Goal: Task Accomplishment & Management: Manage account settings

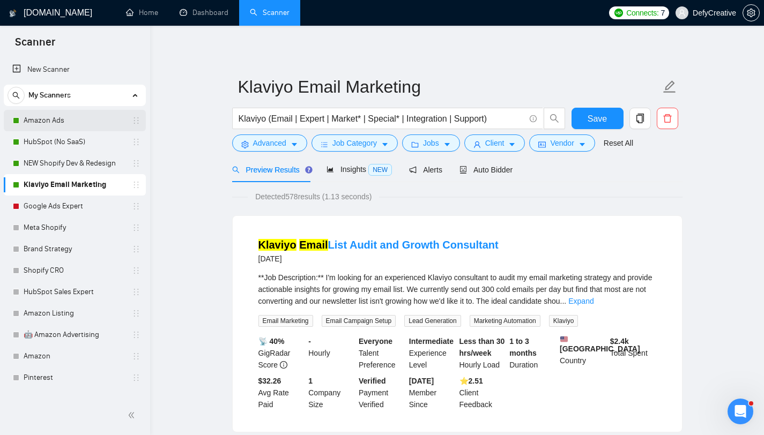
click at [38, 119] on link "Amazon Ads" at bounding box center [75, 120] width 102 height 21
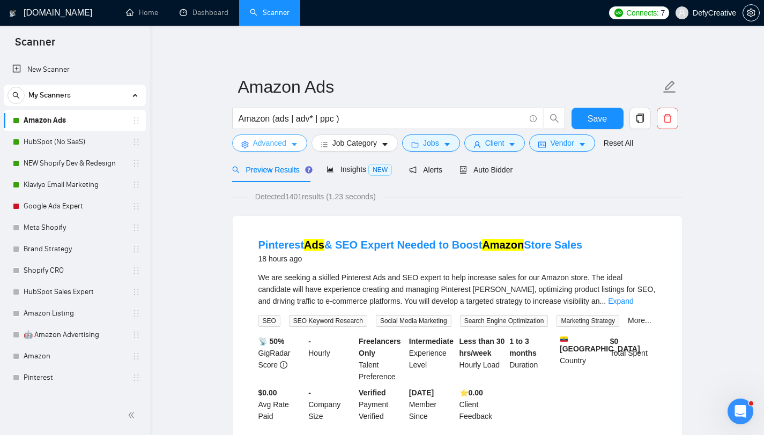
click at [277, 143] on span "Advanced" at bounding box center [269, 143] width 33 height 12
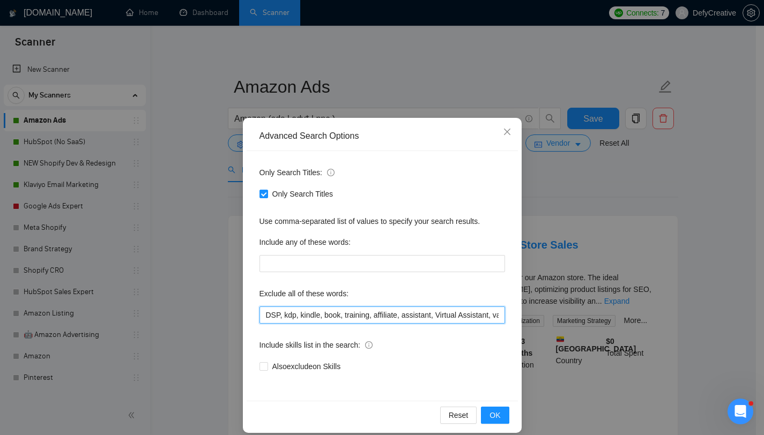
click at [260, 315] on input "DSP, kdp, kindle, book, training, affiliate, assistant, Virtual Assistant, va, …" at bounding box center [383, 315] width 246 height 17
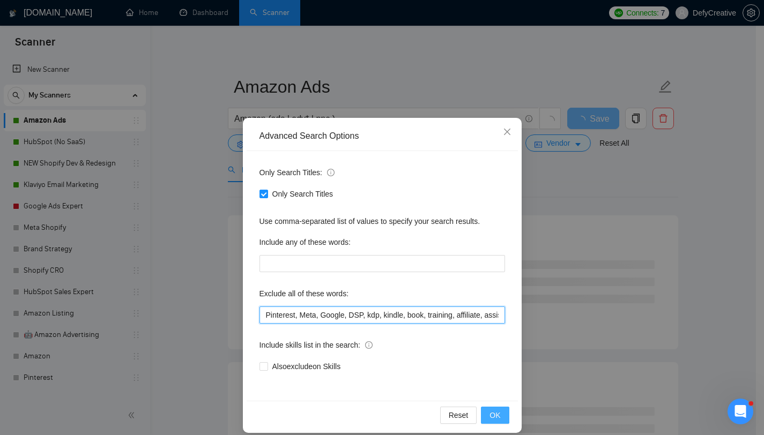
type input "Pinterest, Meta, Google, DSP, kdp, kindle, book, training, affiliate, assistant…"
click at [490, 416] on span "OK" at bounding box center [495, 416] width 11 height 12
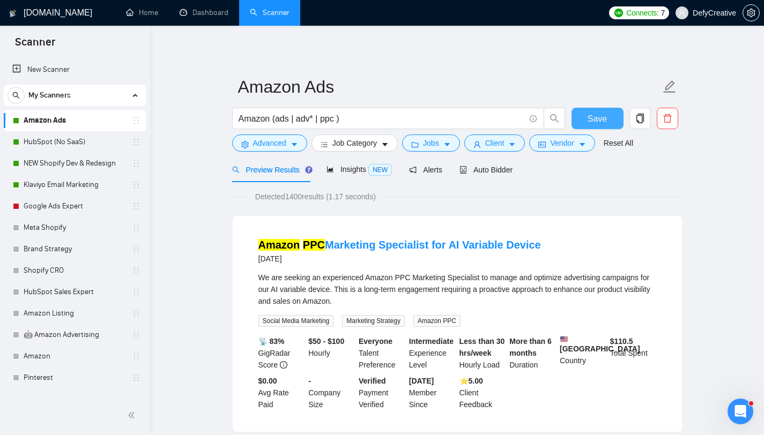
click at [587, 120] on button "Save" at bounding box center [598, 118] width 52 height 21
click at [486, 168] on span "Auto Bidder" at bounding box center [486, 170] width 53 height 9
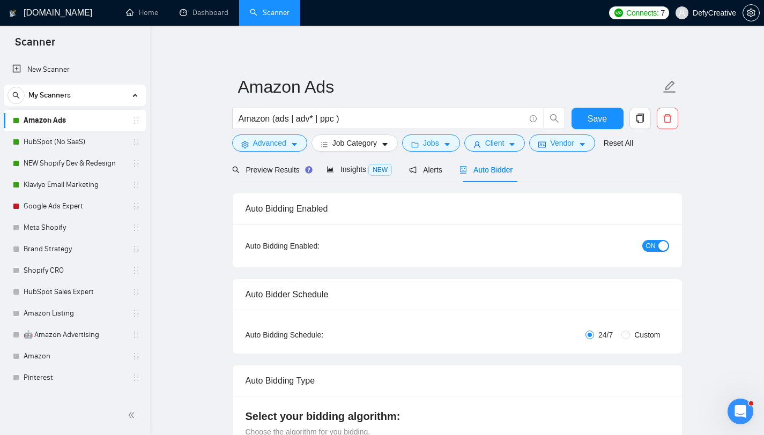
checkbox input "true"
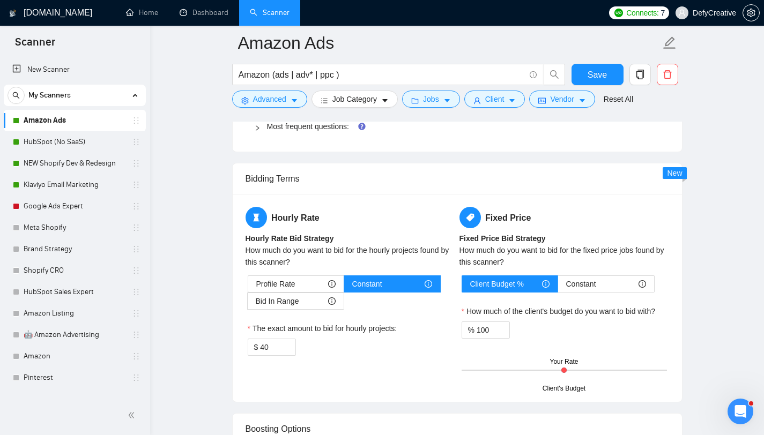
scroll to position [1152, 0]
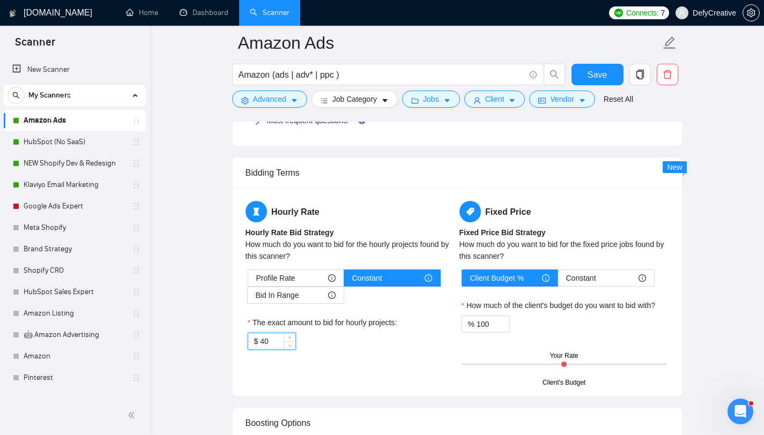
drag, startPoint x: 270, startPoint y: 342, endPoint x: 259, endPoint y: 344, distance: 11.6
click at [259, 344] on div "$ 40" at bounding box center [272, 341] width 48 height 17
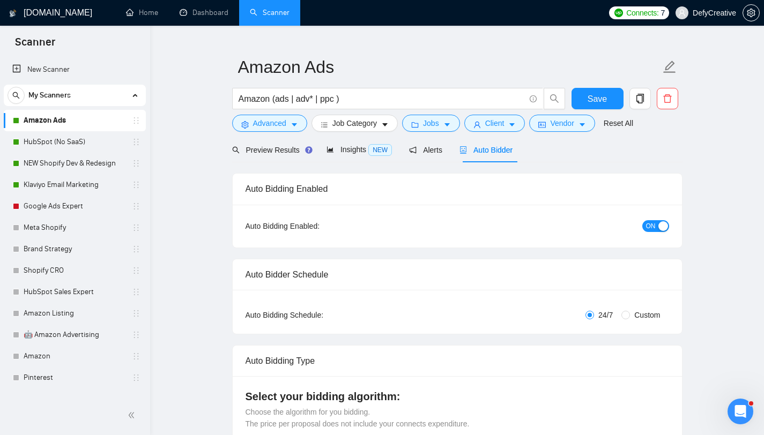
scroll to position [0, 0]
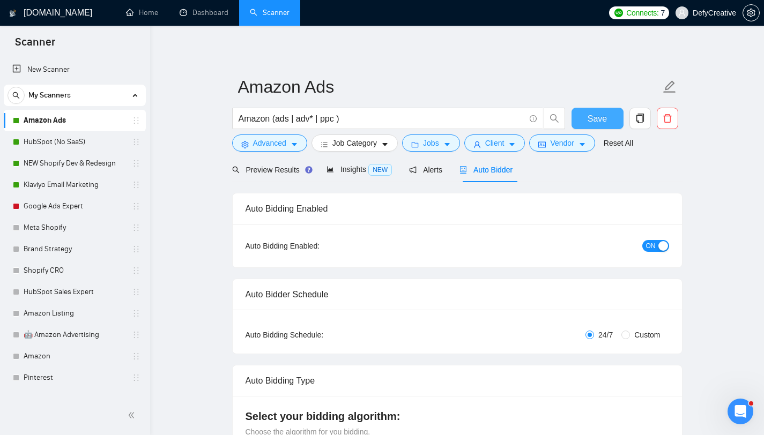
type input "35"
click at [606, 123] on span "Save" at bounding box center [597, 118] width 19 height 13
checkbox input "true"
click at [70, 139] on link "HubSpot (No SaaS)" at bounding box center [75, 141] width 102 height 21
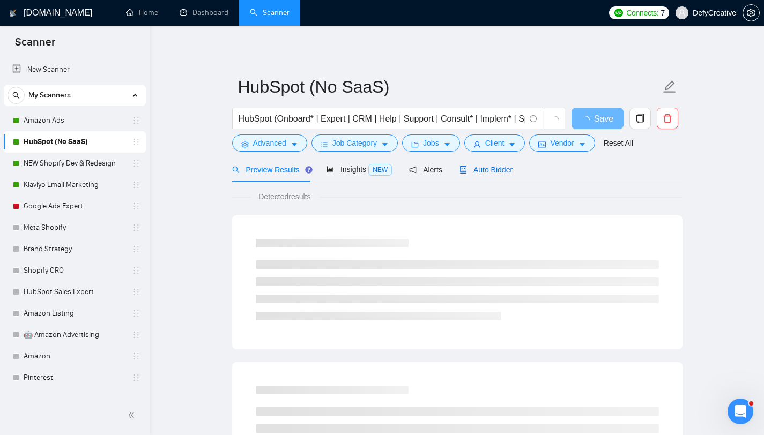
click at [505, 173] on span "Auto Bidder" at bounding box center [486, 170] width 53 height 9
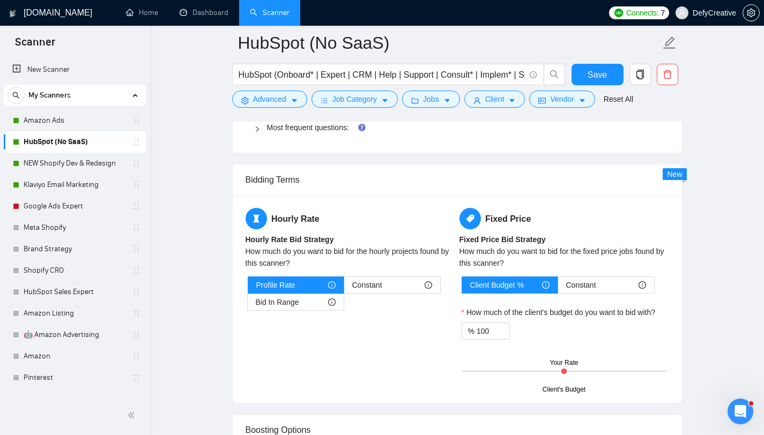
scroll to position [1159, 0]
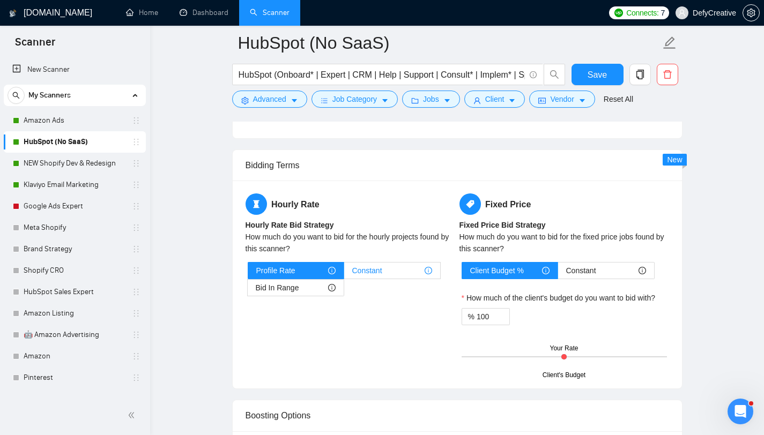
click at [367, 268] on span "Constant" at bounding box center [367, 271] width 30 height 16
click at [344, 273] on input "Constant" at bounding box center [344, 273] width 0 height 0
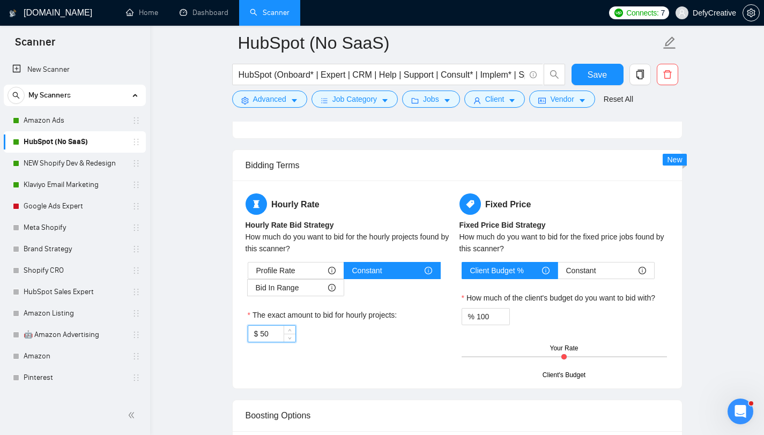
click at [271, 339] on input "50" at bounding box center [277, 334] width 35 height 16
click at [271, 338] on input "50" at bounding box center [277, 334] width 35 height 16
type input "35"
click at [220, 277] on main "HubSpot (No SaaS) HubSpot (Onboard* | Expert | CRM | Help | Support | Consult* …" at bounding box center [457, 162] width 580 height 2556
click at [579, 70] on button "Save" at bounding box center [598, 74] width 52 height 21
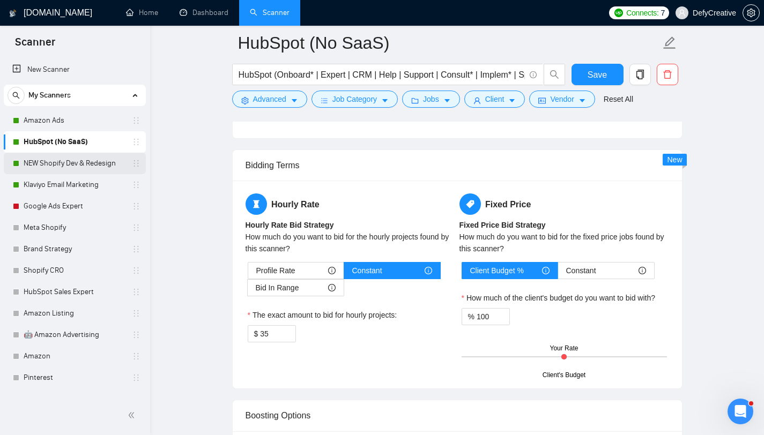
click at [77, 166] on link "NEW Shopify Dev & Redesign" at bounding box center [75, 163] width 102 height 21
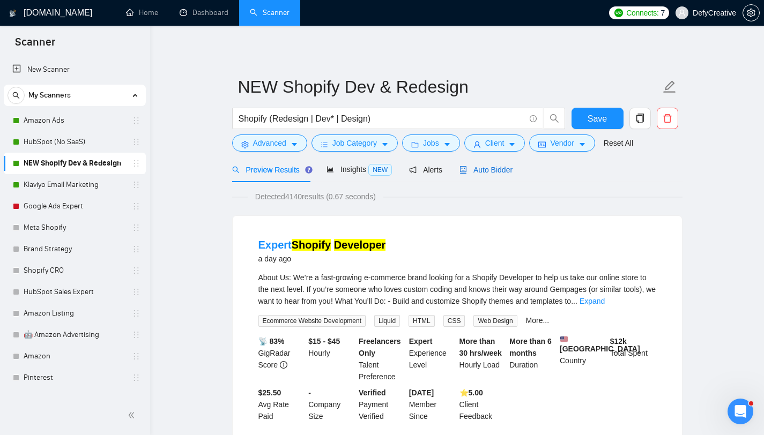
click at [509, 171] on span "Auto Bidder" at bounding box center [486, 170] width 53 height 9
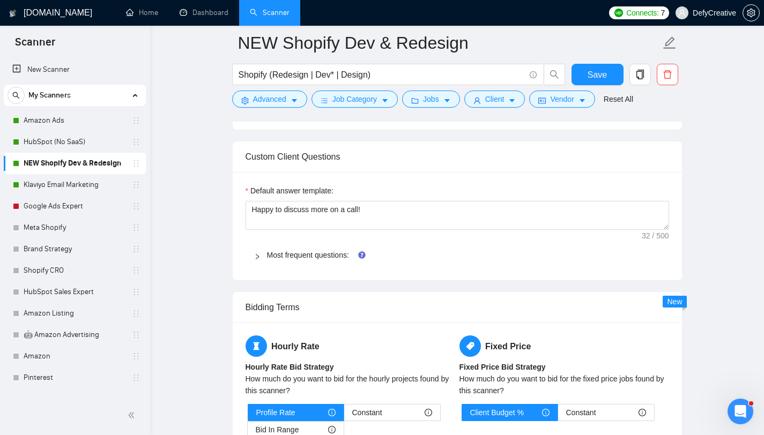
scroll to position [1177, 0]
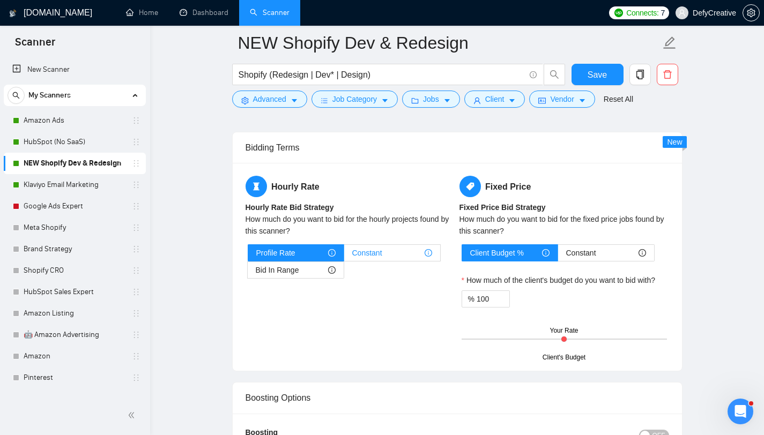
click at [366, 250] on span "Constant" at bounding box center [367, 253] width 30 height 16
click at [344, 256] on input "Constant" at bounding box center [344, 256] width 0 height 0
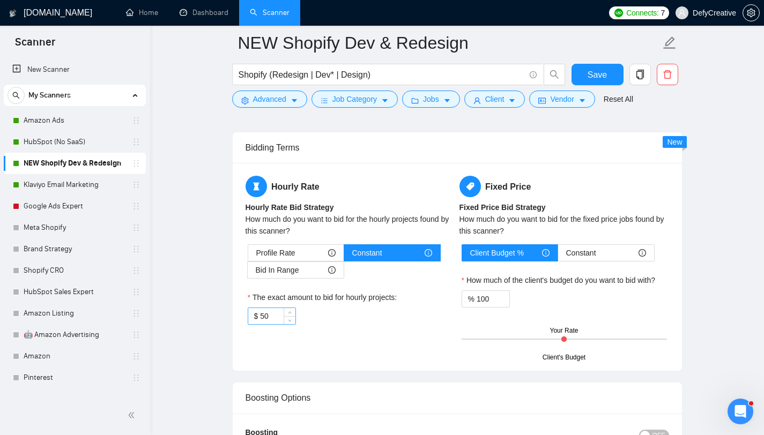
click at [272, 314] on input "50" at bounding box center [277, 316] width 35 height 16
type input "35"
click at [216, 315] on main "NEW Shopify Dev & Redesign Shopify (Redesign | Dev* | Design) Save Advanced Job…" at bounding box center [457, 144] width 580 height 2556
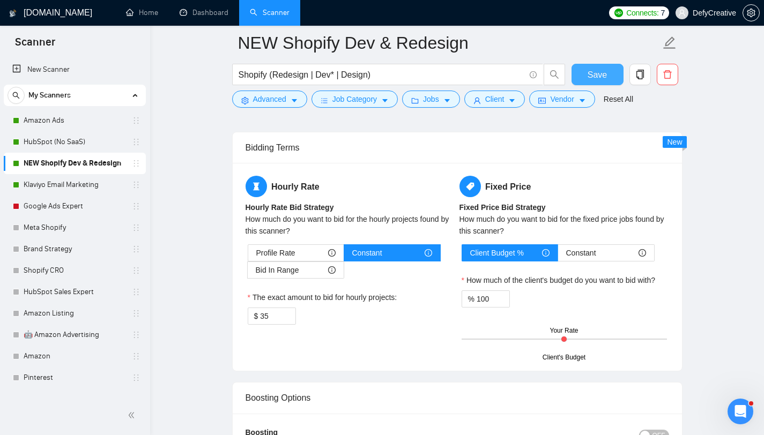
click at [596, 76] on span "Save" at bounding box center [597, 74] width 19 height 13
click at [64, 191] on link "Klaviyo Email Marketing" at bounding box center [75, 184] width 102 height 21
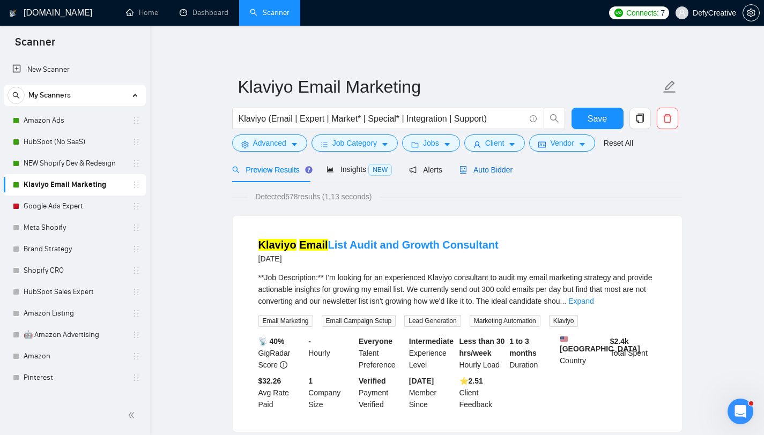
click at [485, 166] on span "Auto Bidder" at bounding box center [486, 170] width 53 height 9
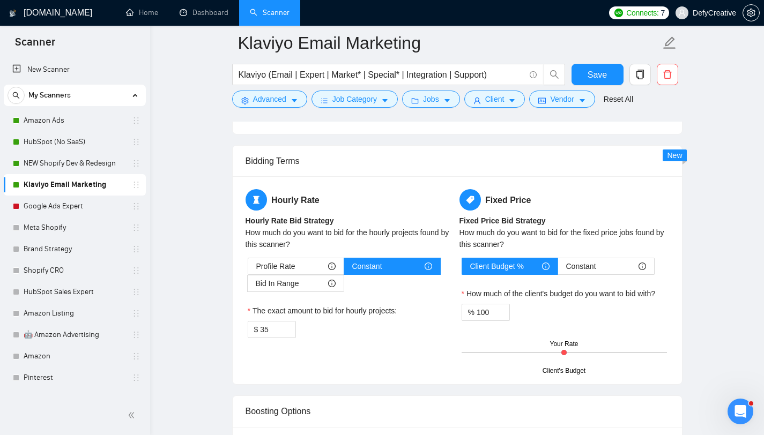
scroll to position [1169, 0]
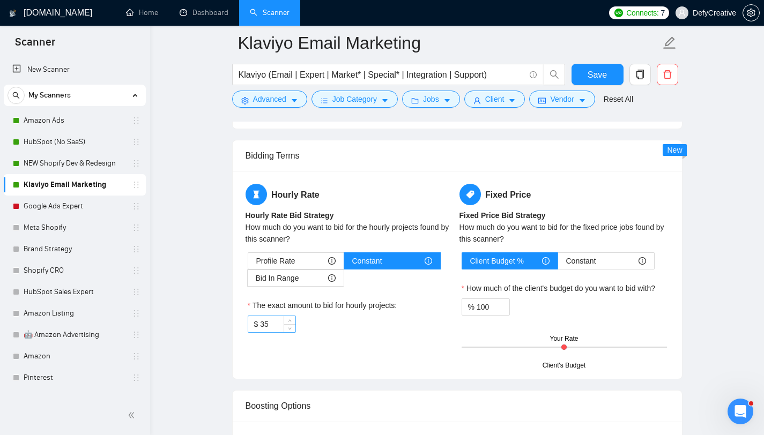
click at [272, 324] on input "35" at bounding box center [277, 324] width 35 height 16
type input "30"
click at [209, 313] on main "Klaviyo Email Marketing Klaviyo (Email | Expert | Market* | Special* | Integrat…" at bounding box center [457, 150] width 580 height 2552
click at [604, 77] on span "Save" at bounding box center [597, 74] width 19 height 13
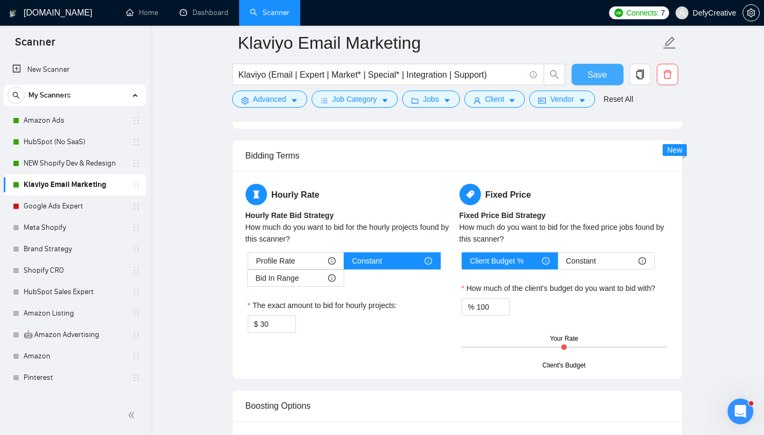
click at [586, 77] on button "Save" at bounding box center [598, 74] width 52 height 21
